Goal: Task Accomplishment & Management: Manage account settings

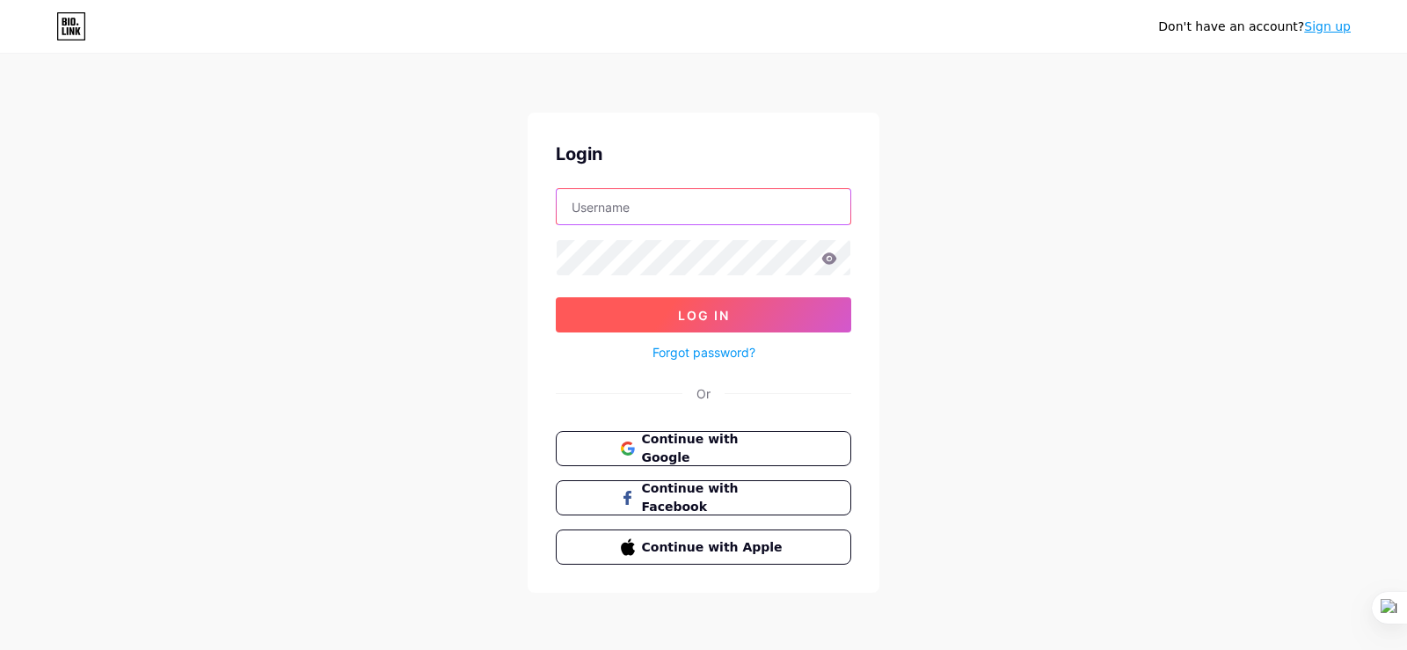
type input "[EMAIL_ADDRESS][DOMAIN_NAME]"
click at [726, 319] on span "Log In" at bounding box center [704, 315] width 52 height 15
click at [675, 309] on button "Log In" at bounding box center [703, 314] width 295 height 35
click at [712, 313] on span "Log In" at bounding box center [704, 315] width 52 height 15
click at [688, 311] on span "Log In" at bounding box center [704, 315] width 52 height 15
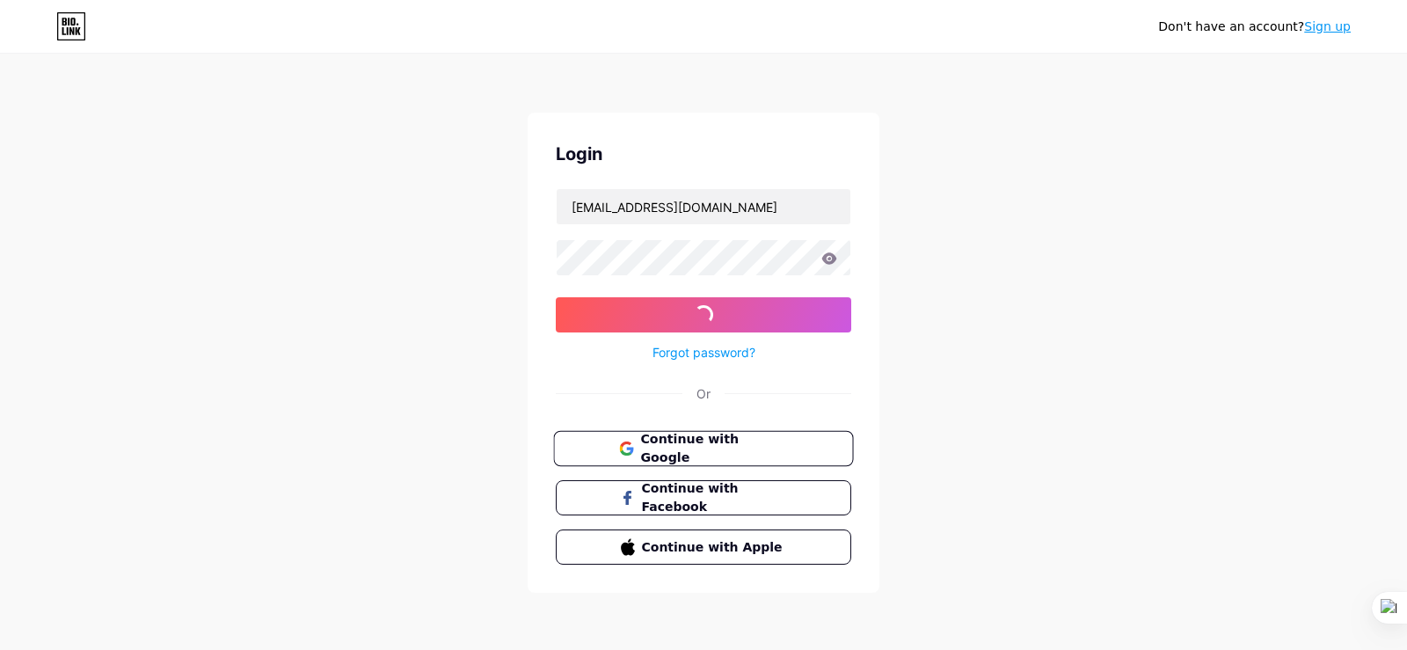
click at [706, 454] on span "Continue with Google" at bounding box center [713, 449] width 147 height 38
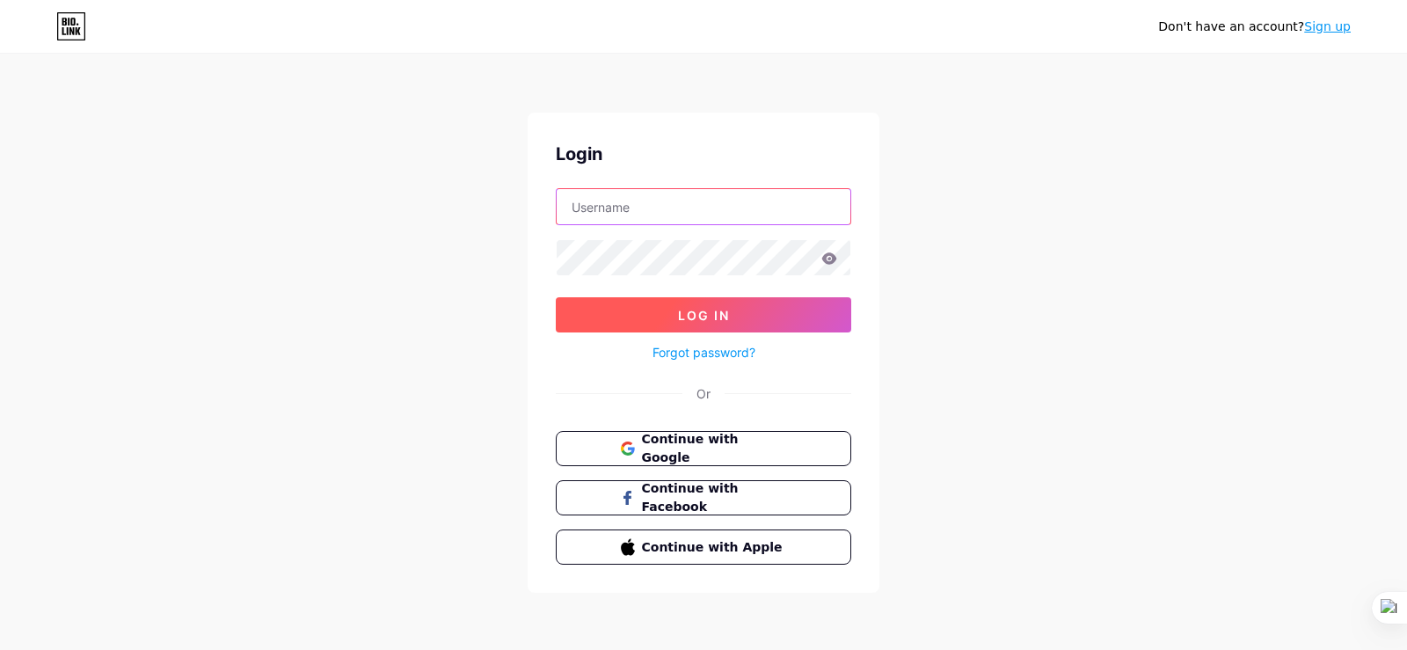
type input "premiumallergy@gmail.com"
click at [704, 313] on span "Log In" at bounding box center [704, 315] width 52 height 15
type input "premiumallergy@gmail.com"
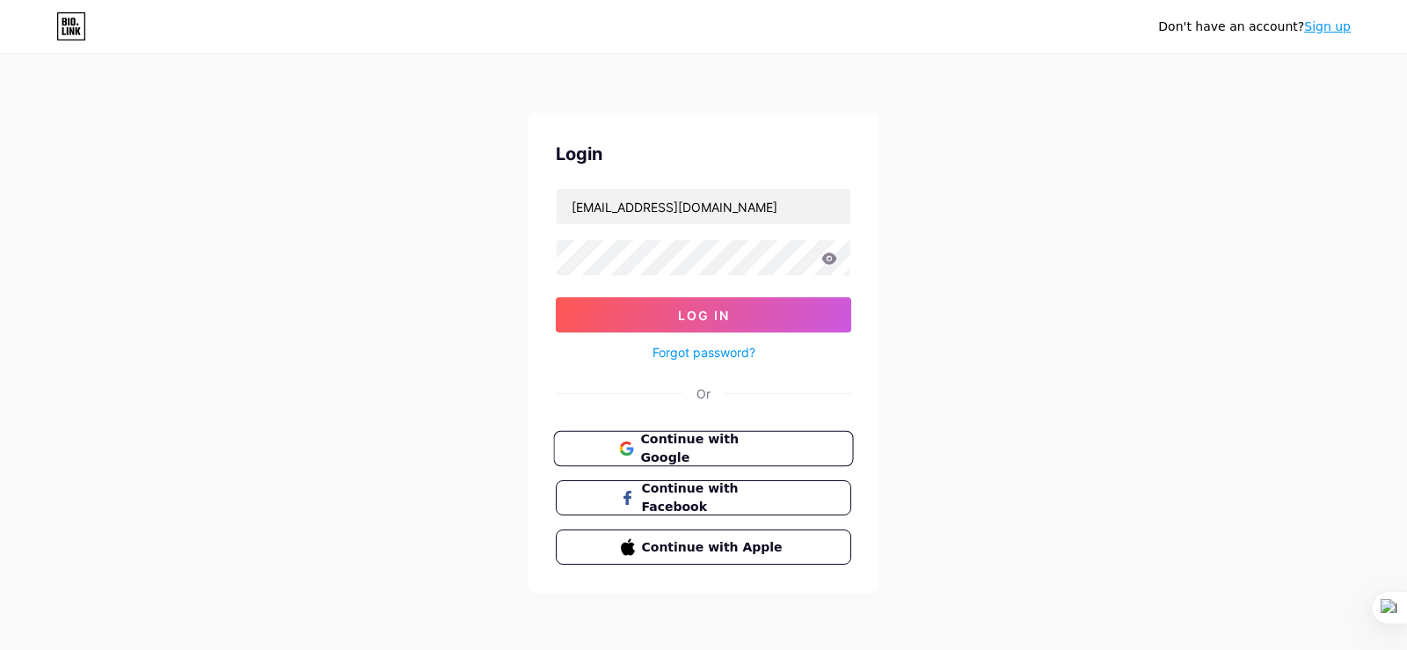
click at [702, 447] on span "Continue with Google" at bounding box center [713, 449] width 147 height 38
